Goal: Transaction & Acquisition: Subscribe to service/newsletter

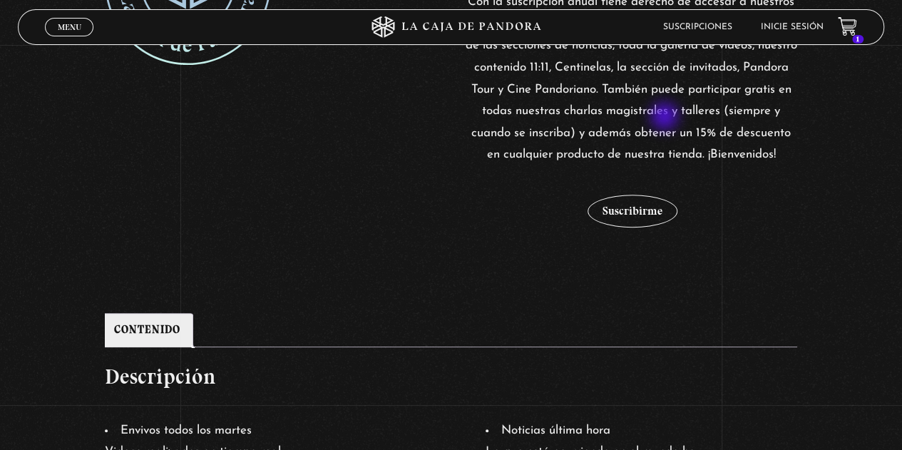
scroll to position [357, 0]
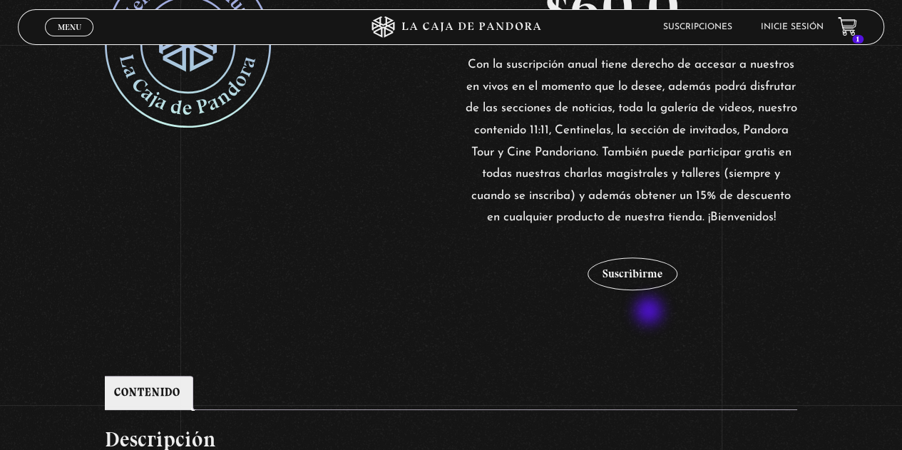
click at [651, 305] on div "$ 60,0 / año Con la suscripción anual tiene derecho de accesar a nuestros en vi…" at bounding box center [631, 132] width 332 height 343
click at [644, 290] on button "Suscribirme" at bounding box center [633, 274] width 90 height 33
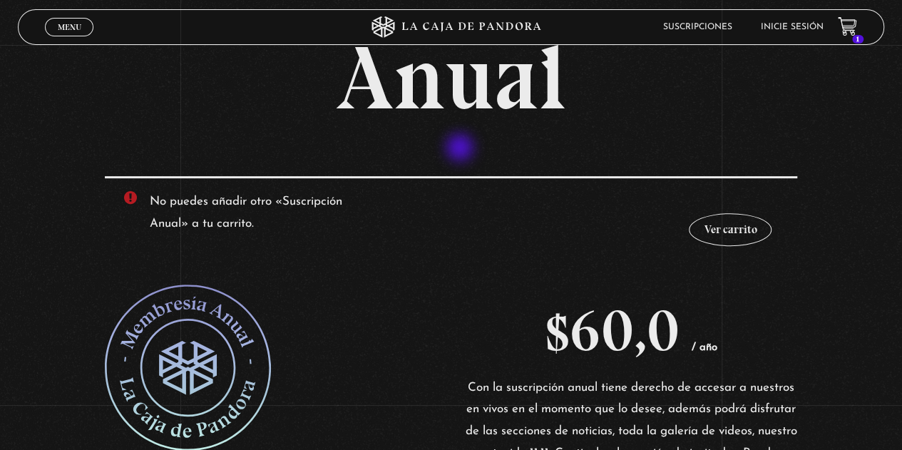
scroll to position [143, 0]
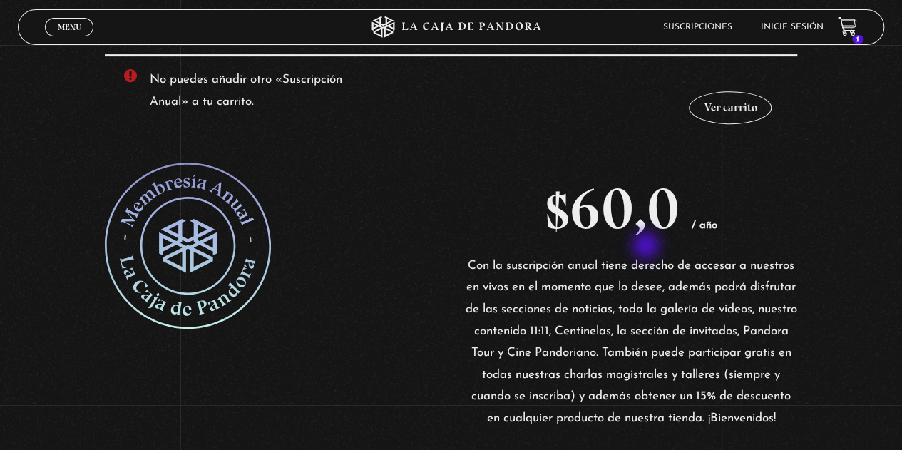
scroll to position [71, 0]
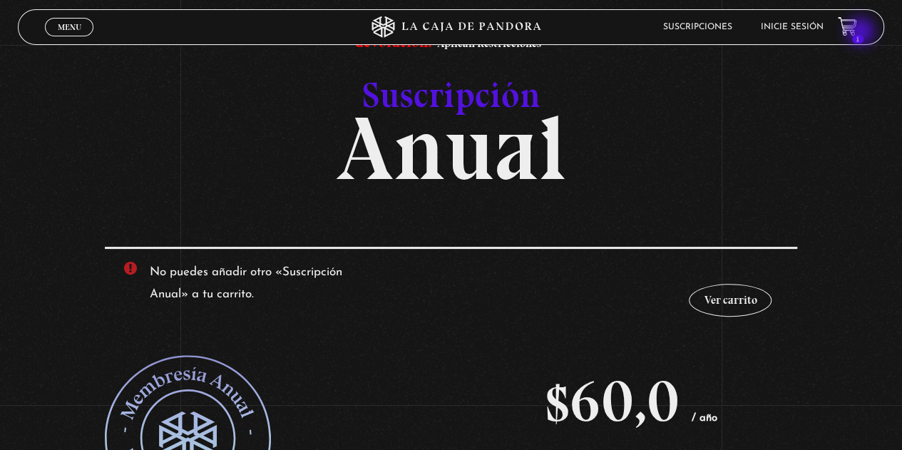
click at [853, 33] on icon at bounding box center [852, 32] width 4 height 4
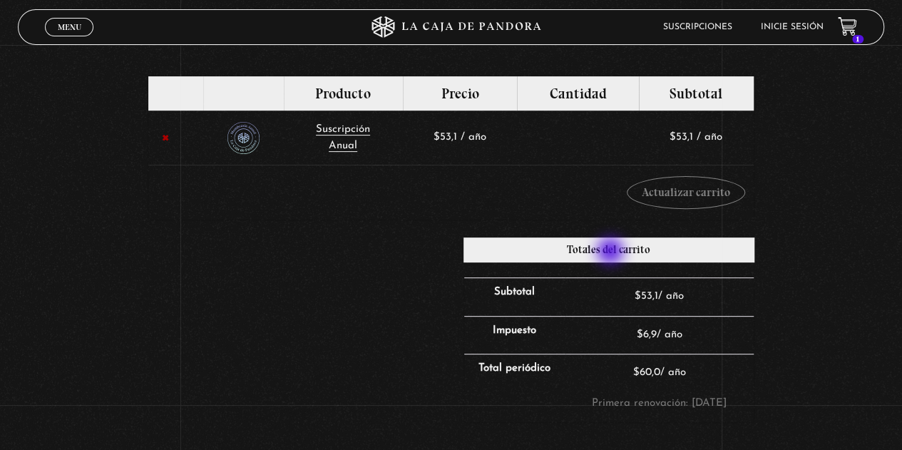
scroll to position [357, 0]
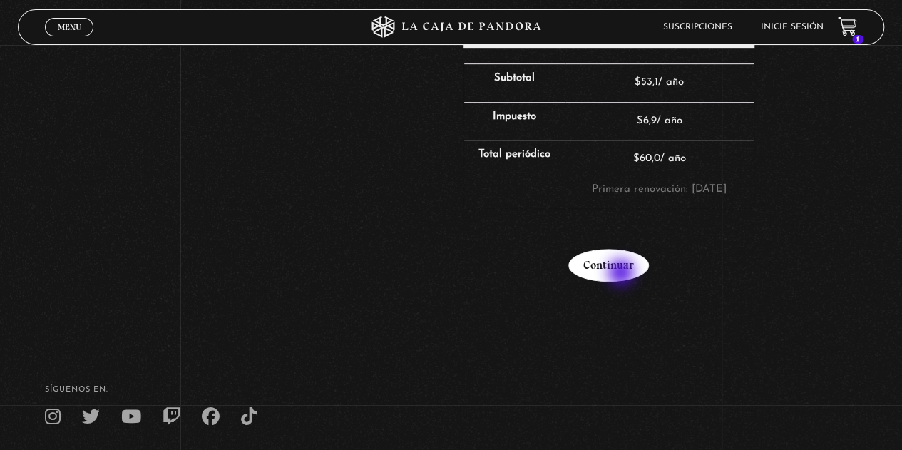
click at [623, 274] on link "Continuar" at bounding box center [609, 265] width 81 height 33
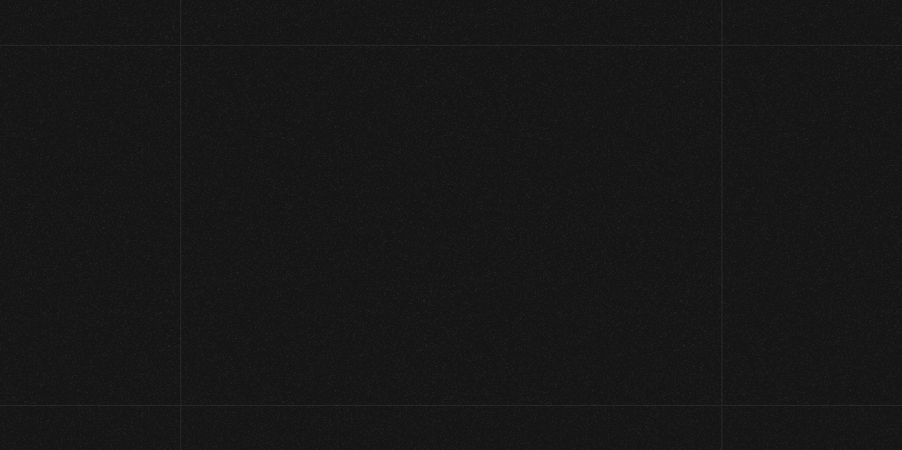
select select "CR-SJ"
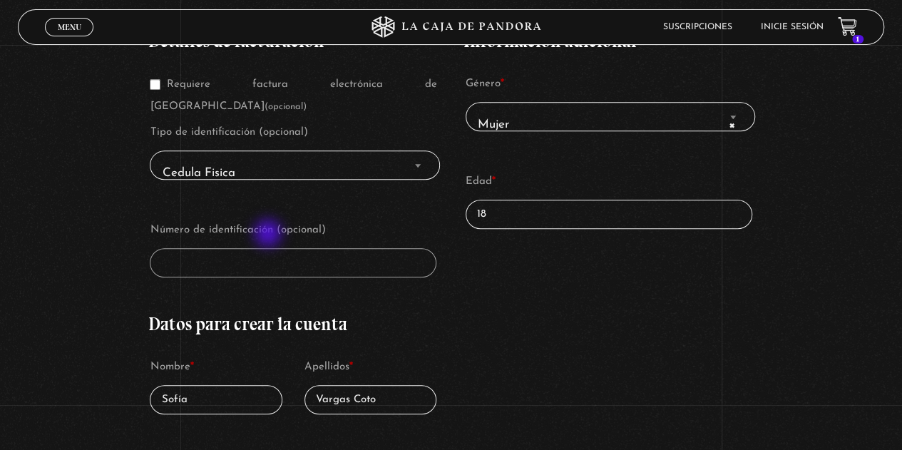
scroll to position [285, 0]
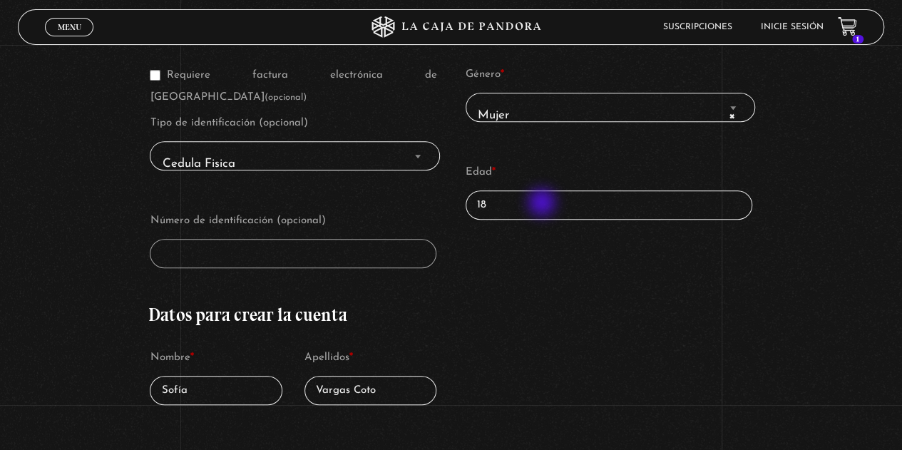
click at [548, 204] on input "18" at bounding box center [609, 204] width 287 height 29
type input "1"
type input "38"
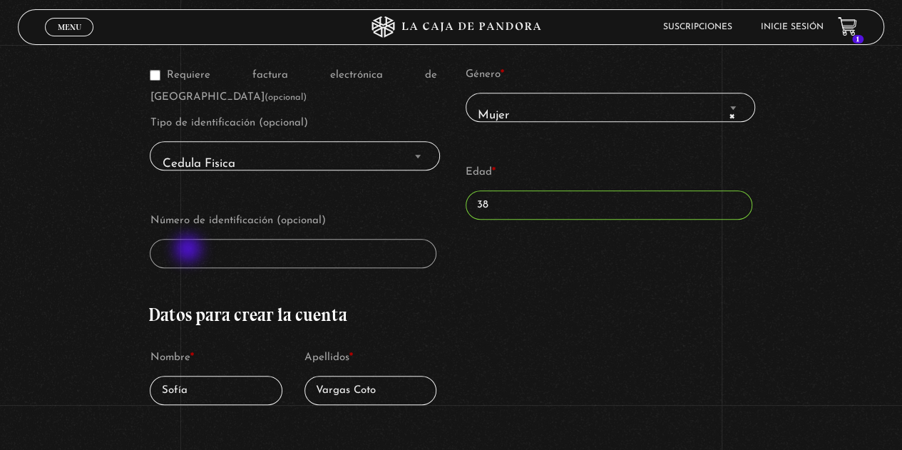
click at [190, 250] on div "Detalles de facturación Requiere factura electrónica de Costa Rica (opcional) T…" at bounding box center [293, 417] width 291 height 832
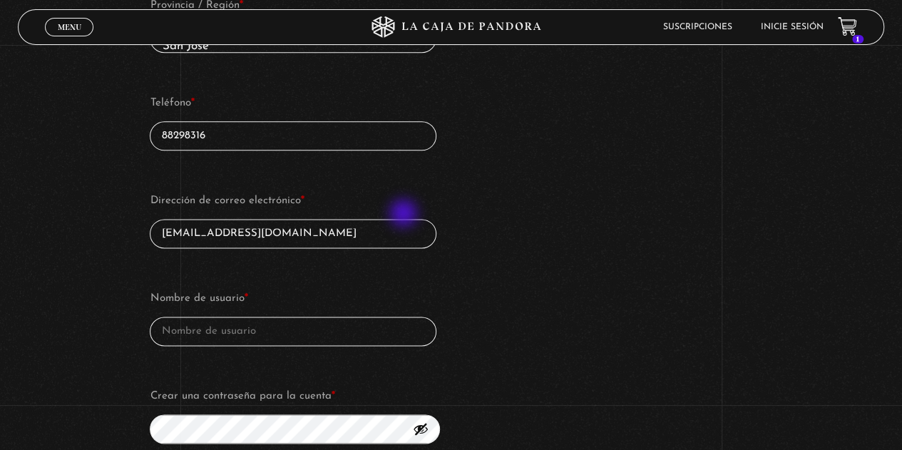
scroll to position [856, 0]
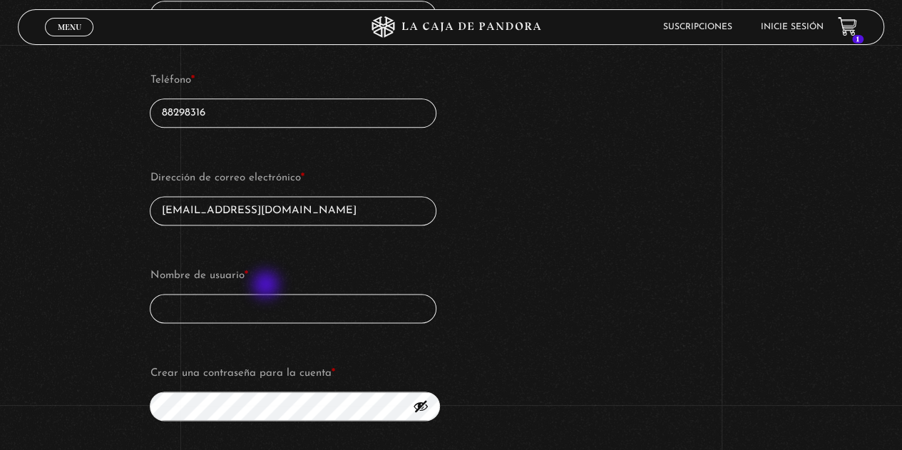
click at [267, 294] on input "Nombre de usuario *" at bounding box center [293, 308] width 287 height 29
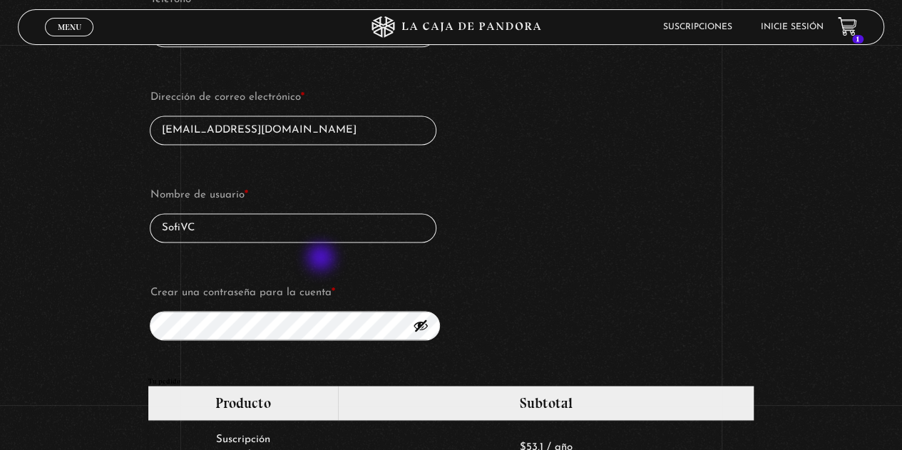
scroll to position [999, 0]
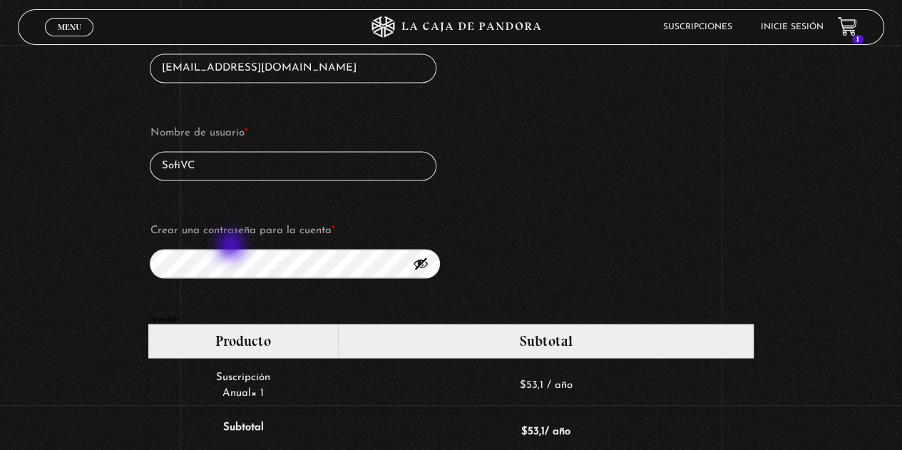
type input "SofiVC"
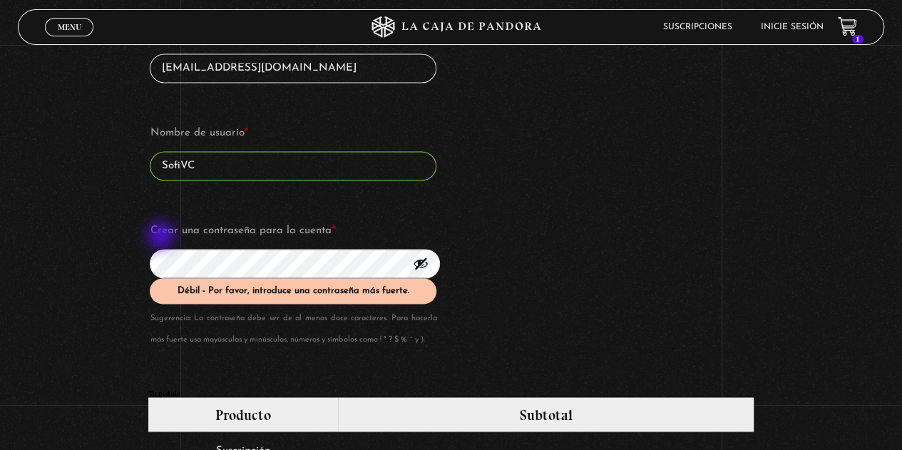
click at [141, 230] on div "Suscripción Oveja Negra Si ya eres cliente, por favor, rellena tus datos a cont…" at bounding box center [451, 135] width 902 height 2089
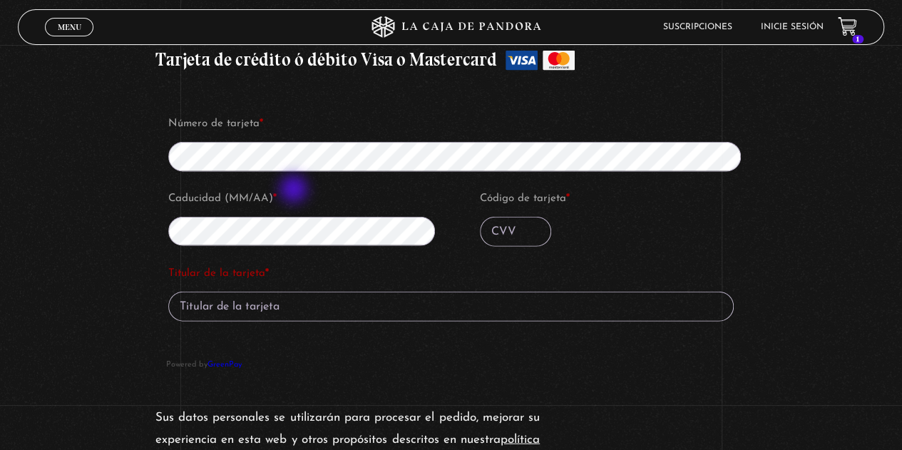
scroll to position [1569, 0]
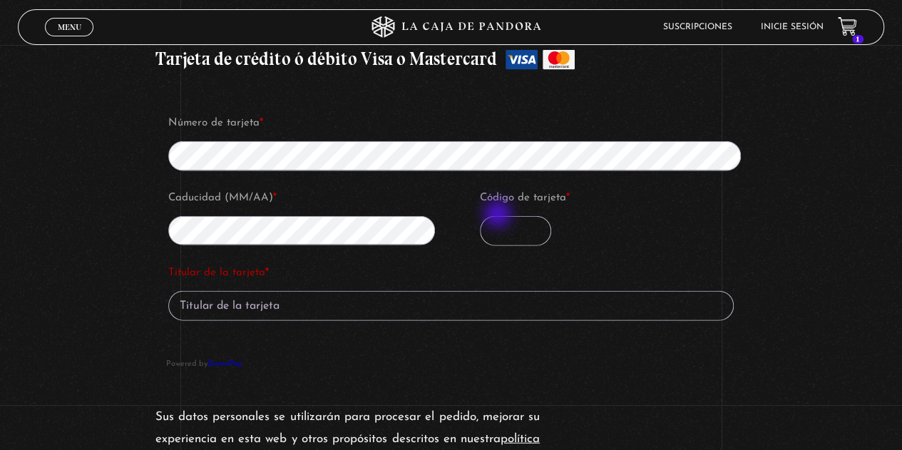
click at [499, 216] on input "Código de tarjeta *" at bounding box center [515, 231] width 71 height 30
type input "637"
click at [225, 291] on input "Titular de la tarjeta *" at bounding box center [451, 306] width 566 height 30
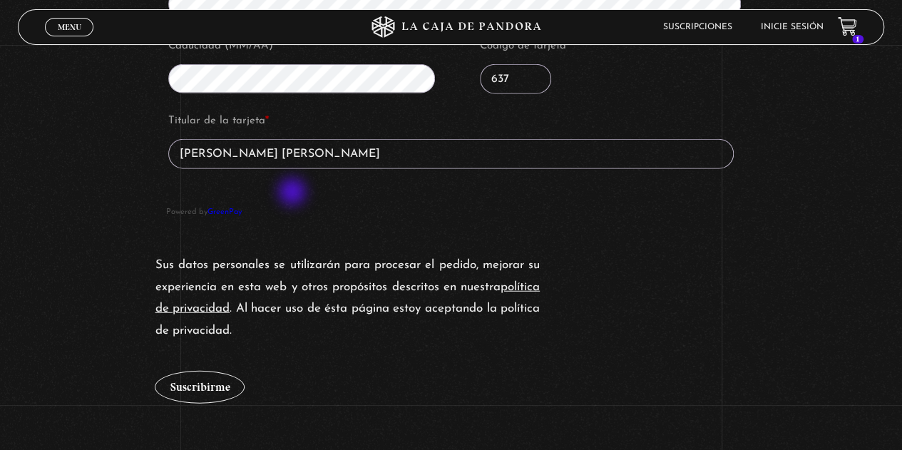
scroll to position [1855, 0]
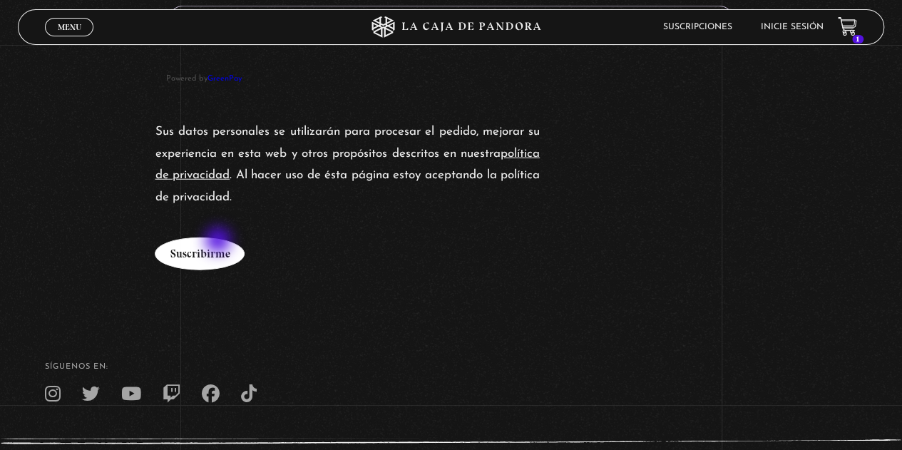
type input "SOFIA VARGAS COTO"
click at [220, 242] on button "Suscribirme" at bounding box center [200, 254] width 90 height 33
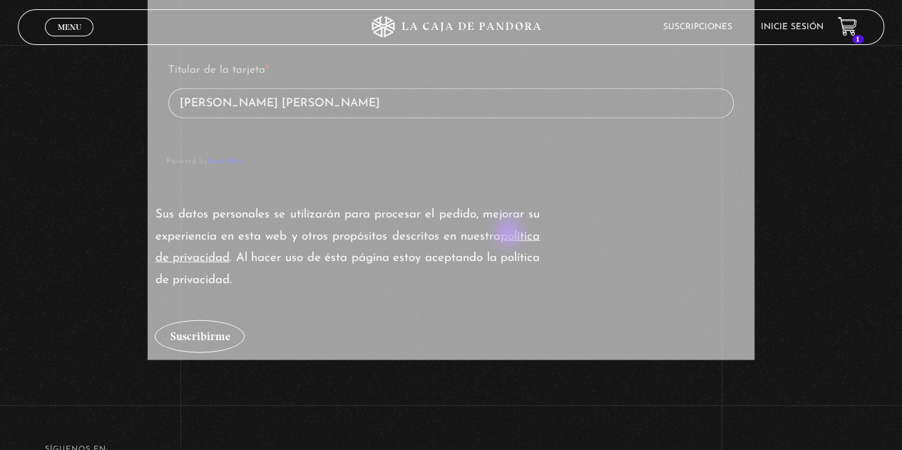
scroll to position [1910, 0]
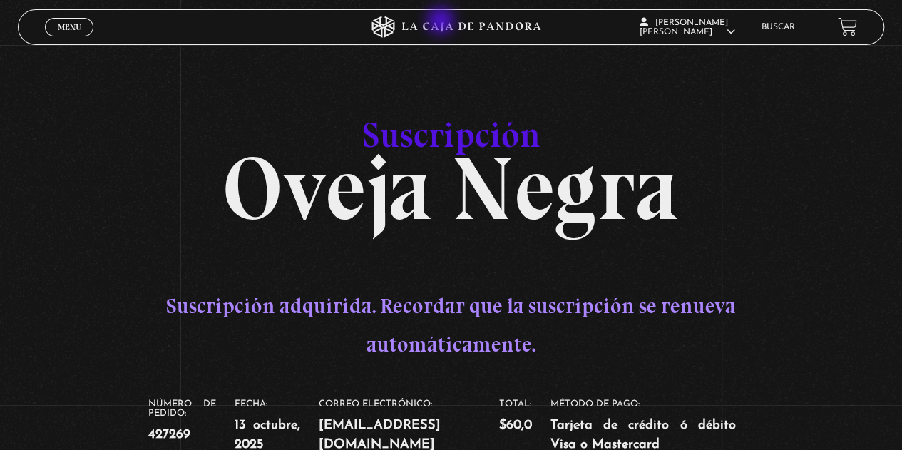
click at [479, 16] on icon at bounding box center [451, 26] width 271 height 21
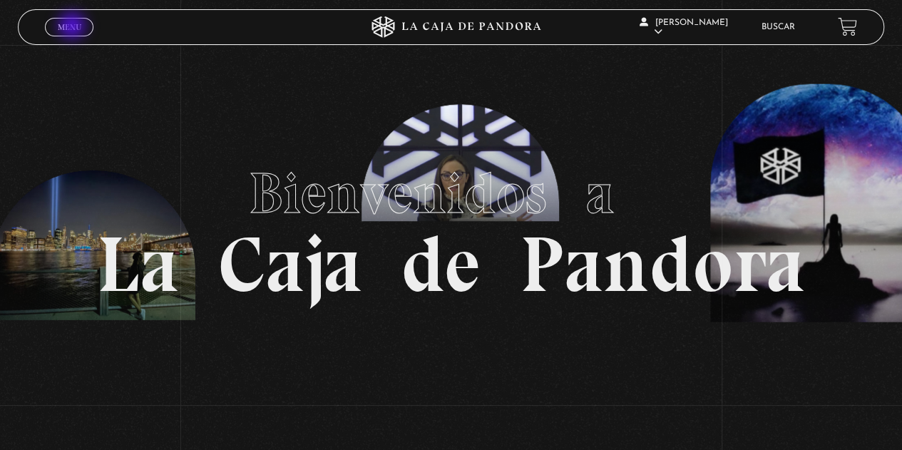
click at [68, 24] on span "Menu" at bounding box center [70, 27] width 24 height 9
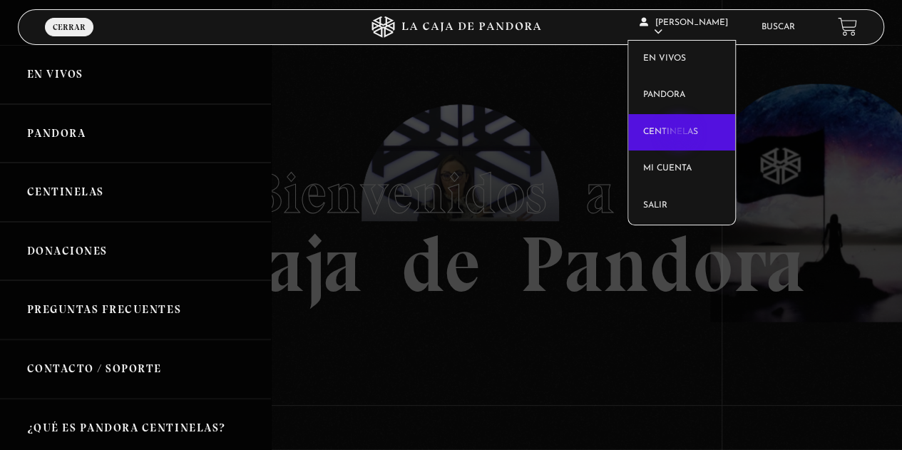
click at [680, 134] on link "Centinelas" at bounding box center [681, 132] width 107 height 37
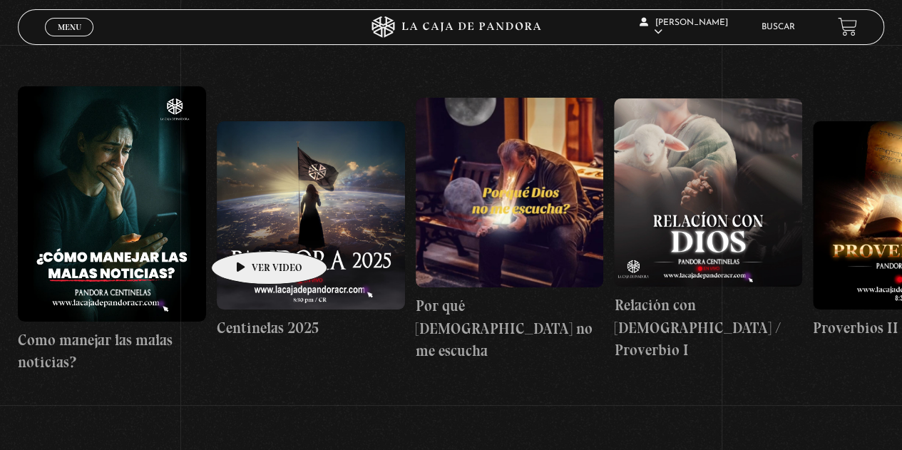
scroll to position [143, 0]
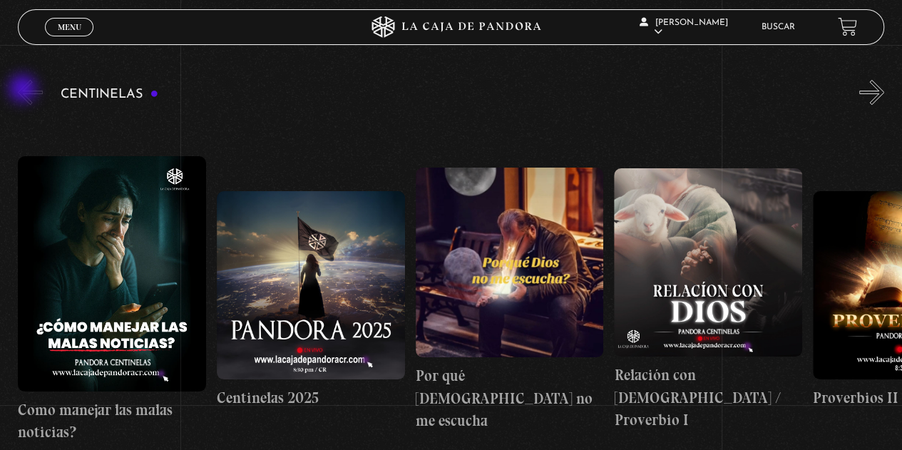
click at [26, 91] on button "«" at bounding box center [30, 92] width 25 height 25
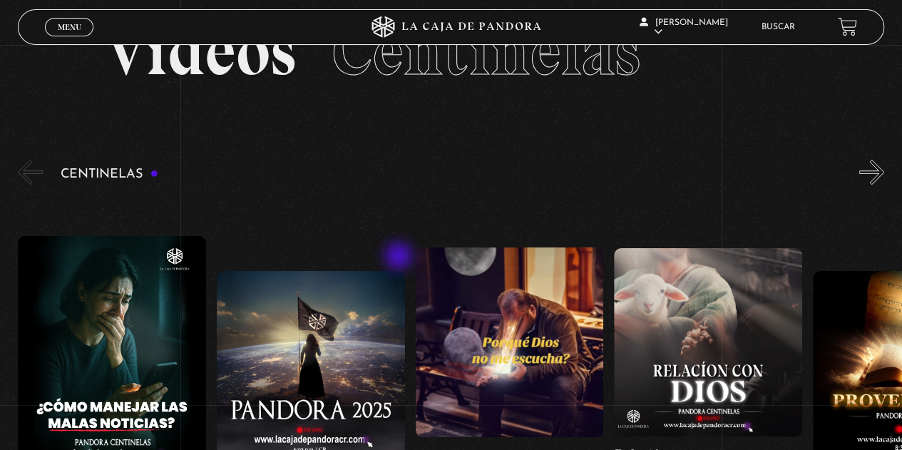
scroll to position [0, 0]
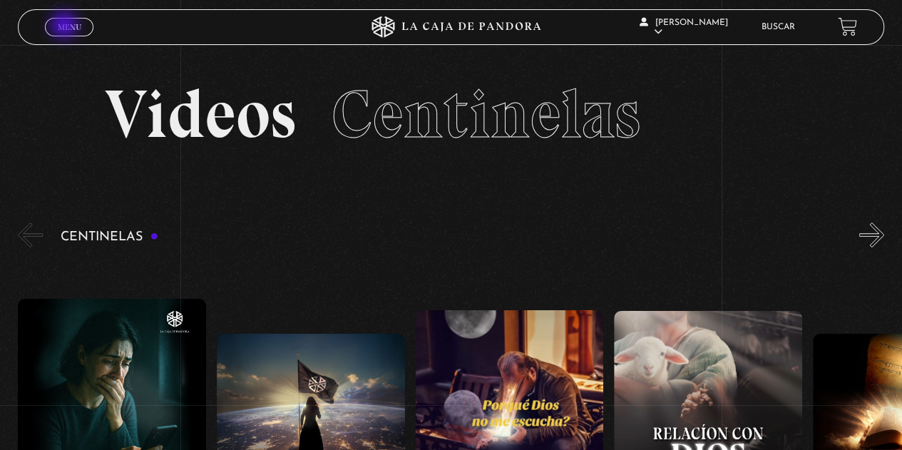
click at [66, 26] on span "Menu" at bounding box center [70, 27] width 24 height 9
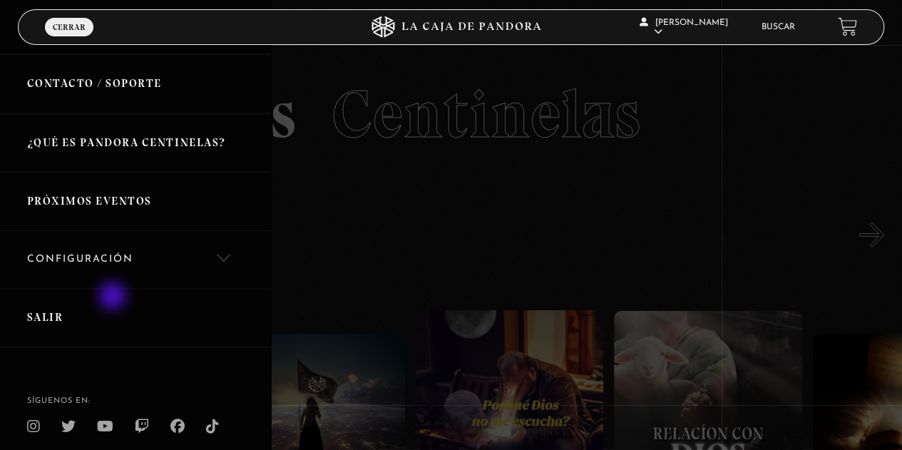
scroll to position [336, 0]
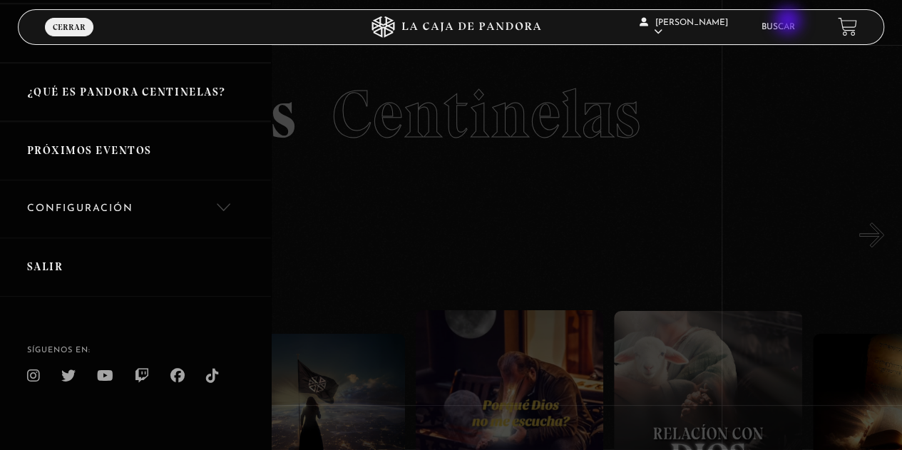
click at [790, 23] on link "Buscar" at bounding box center [779, 27] width 34 height 9
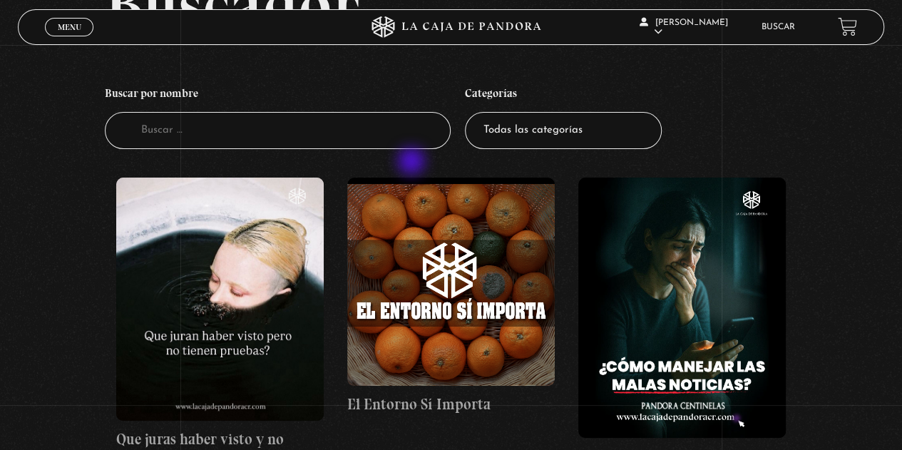
scroll to position [143, 0]
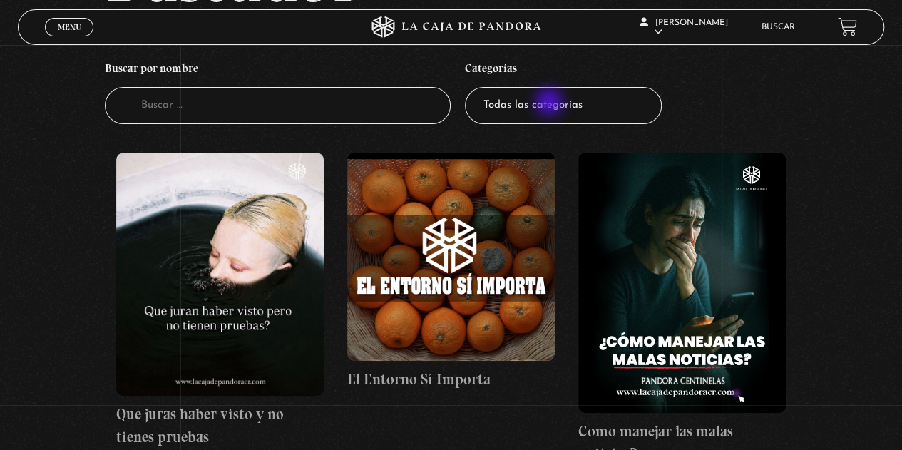
click at [551, 103] on select "Todas las categorías 11:11 Humanitario (1) Amo los Lunes (4) Análisis de series…" at bounding box center [563, 106] width 197 height 38
select select "series-y-peliculas"
click at [470, 87] on select "Todas las categorías 11:11 Humanitario (1) Amo los Lunes (4) Análisis de series…" at bounding box center [563, 106] width 197 height 38
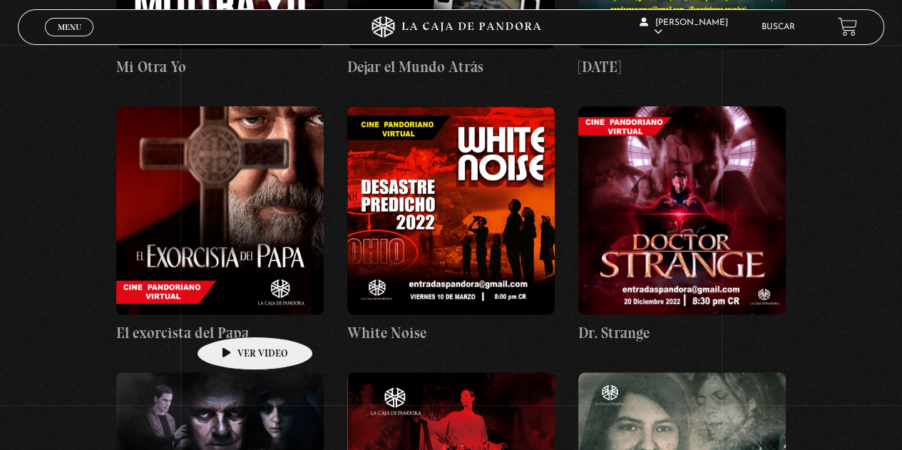
scroll to position [785, 0]
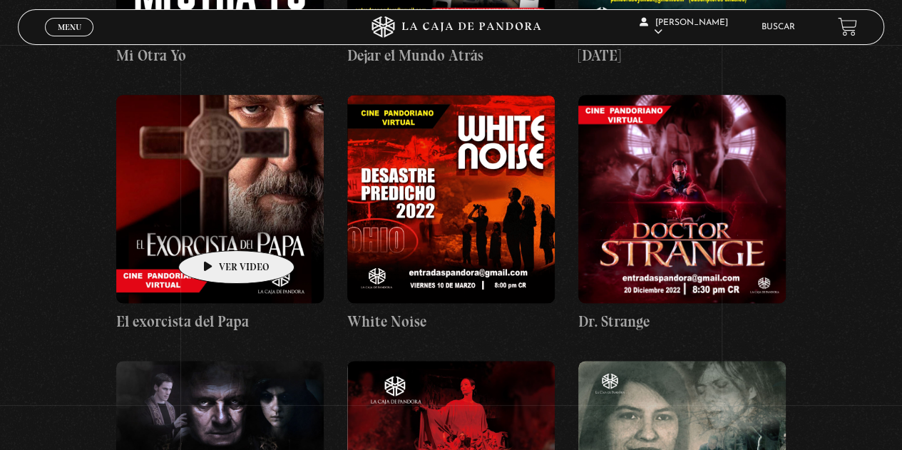
click at [214, 229] on figure at bounding box center [220, 199] width 208 height 208
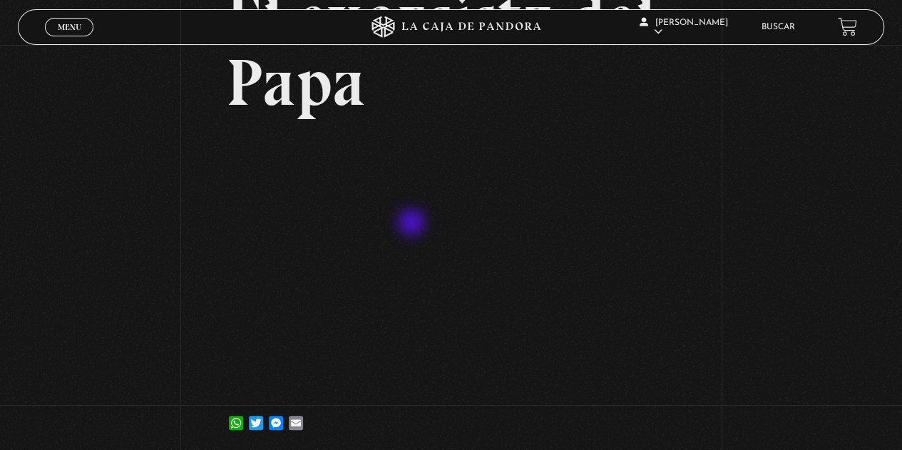
scroll to position [143, 0]
